Goal: Transaction & Acquisition: Subscribe to service/newsletter

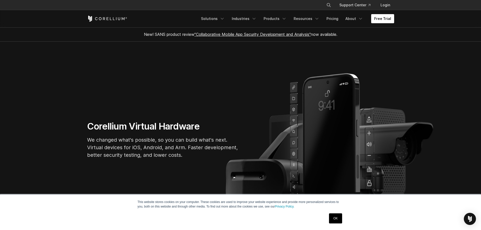
click at [386, 20] on link "Free Trial" at bounding box center [382, 18] width 23 height 9
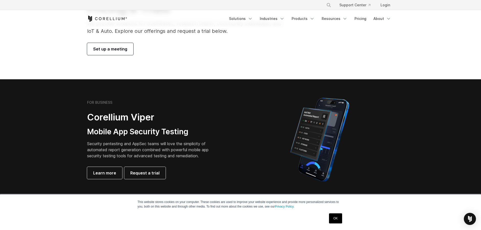
scroll to position [50, 0]
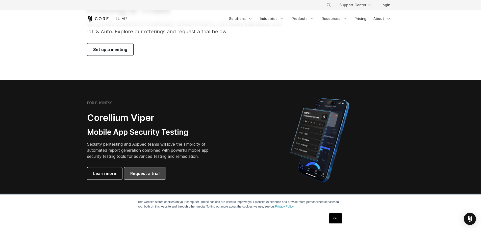
click at [139, 173] on span "Request a trial" at bounding box center [144, 173] width 29 height 6
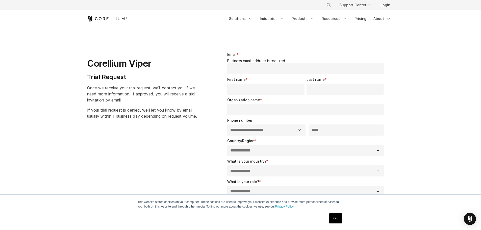
select select "**"
